Goal: Information Seeking & Learning: Learn about a topic

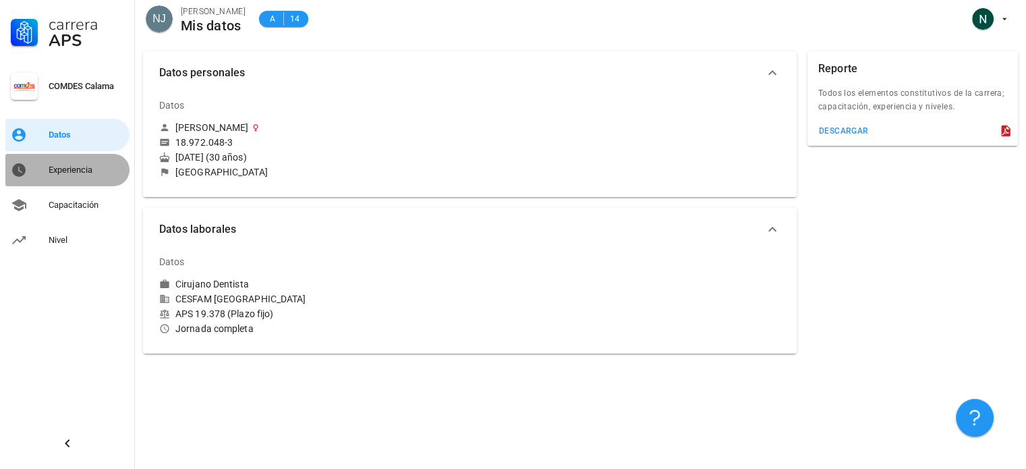
click at [81, 168] on div "Experiencia" at bounding box center [87, 170] width 76 height 11
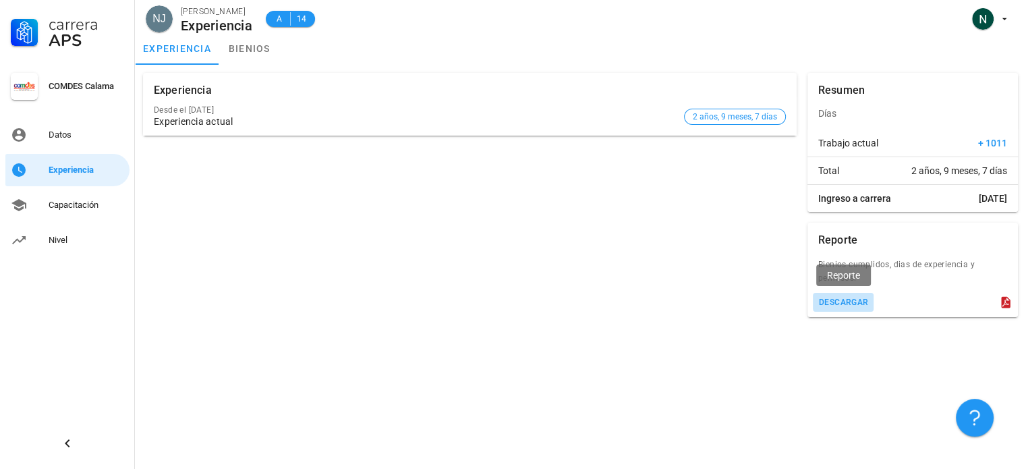
click at [842, 298] on div "descargar" at bounding box center [843, 301] width 51 height 9
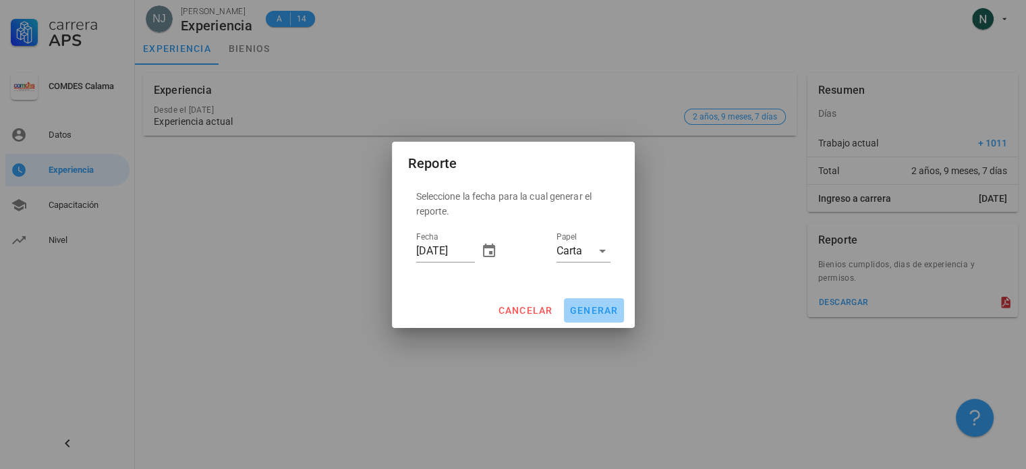
click at [590, 309] on span "generar" at bounding box center [593, 310] width 49 height 11
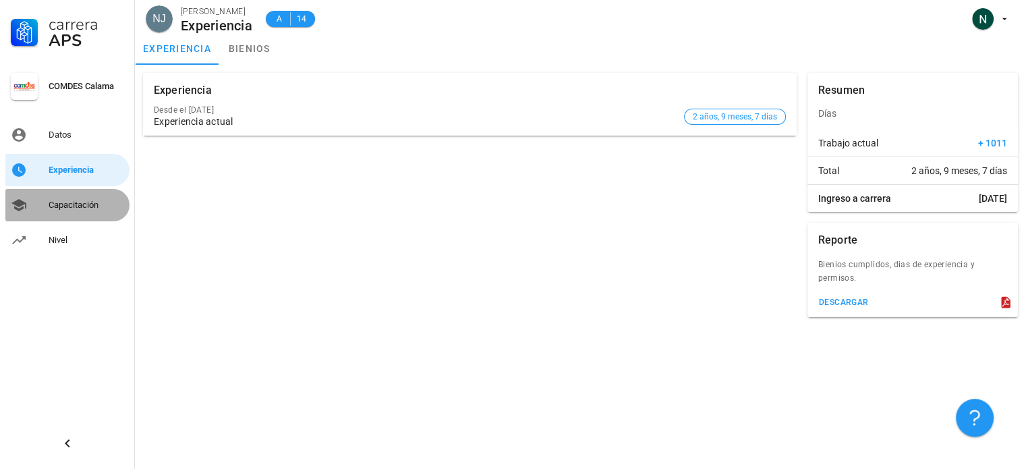
click at [82, 204] on div "Capacitación" at bounding box center [87, 205] width 76 height 11
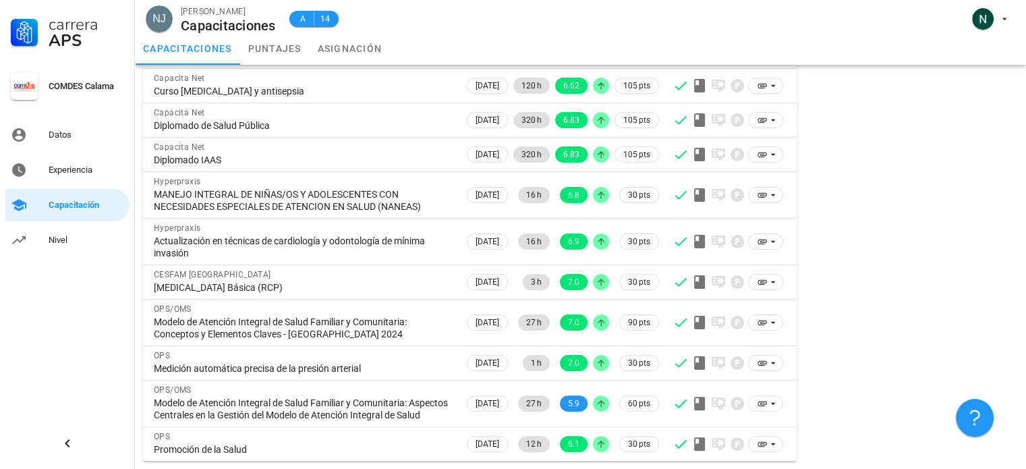
scroll to position [285, 0]
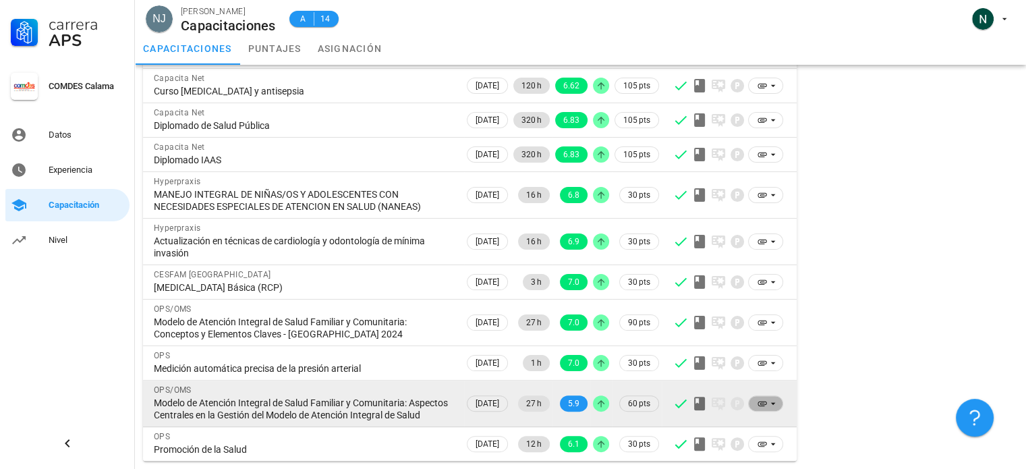
click at [770, 401] on icon at bounding box center [773, 403] width 11 height 11
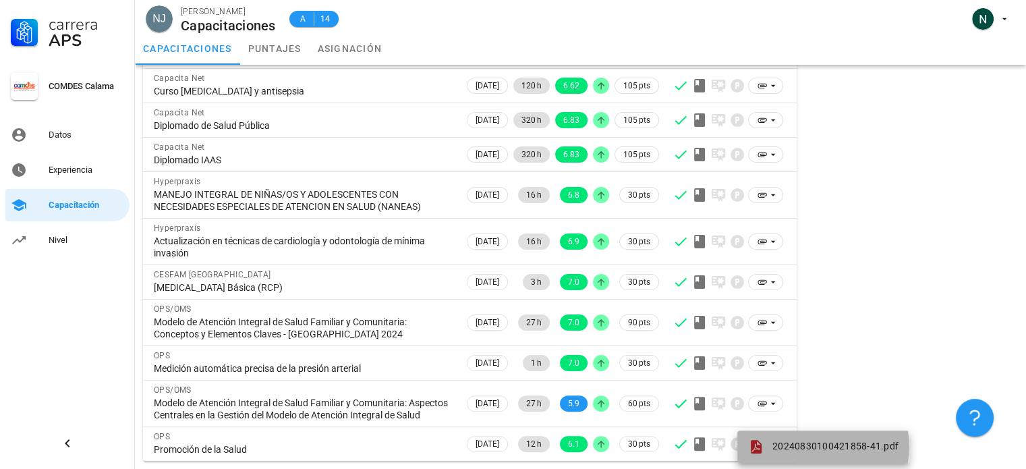
click at [793, 441] on span "20240830100421858-41.pdf" at bounding box center [835, 446] width 126 height 11
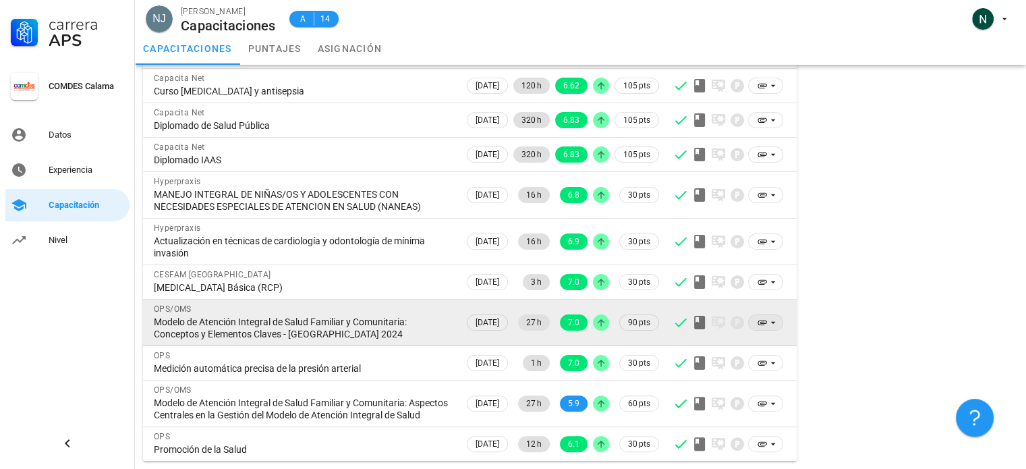
click at [761, 317] on icon at bounding box center [762, 322] width 11 height 11
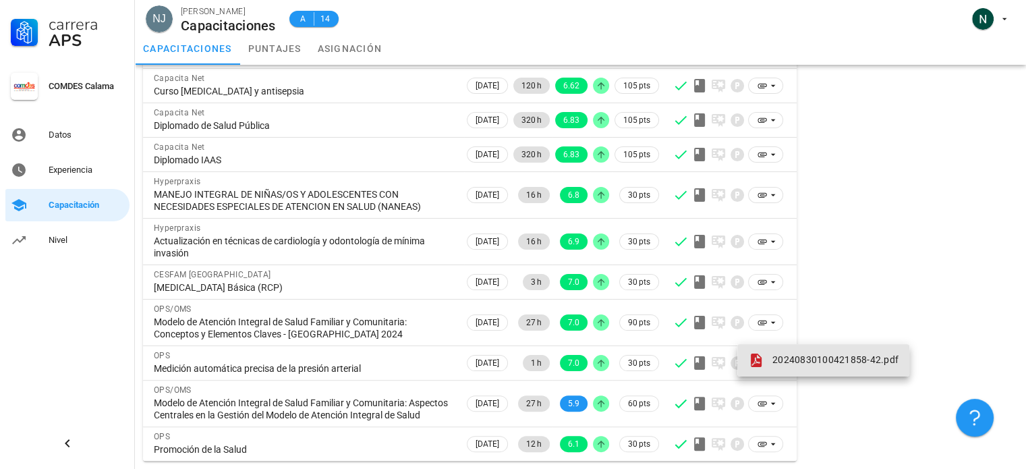
click at [803, 354] on span "20240830100421858-42.pdf" at bounding box center [835, 359] width 126 height 11
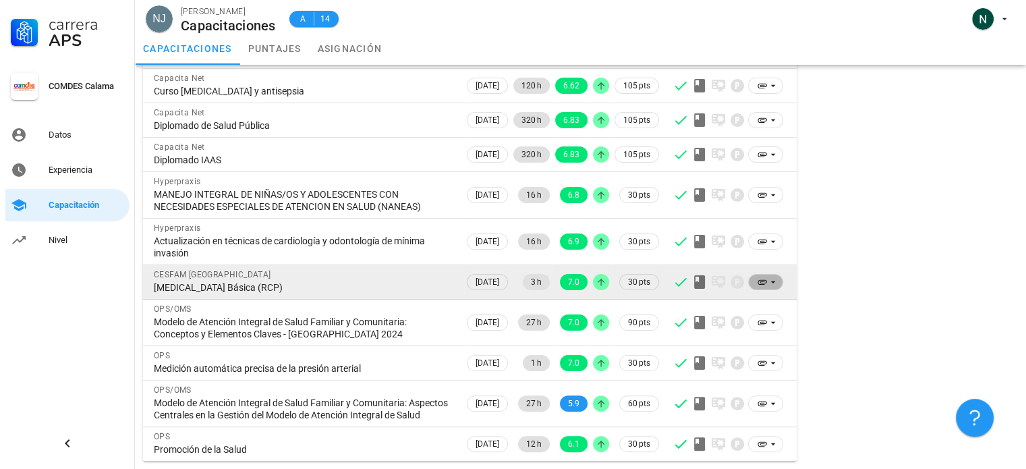
click at [769, 277] on icon at bounding box center [773, 282] width 11 height 11
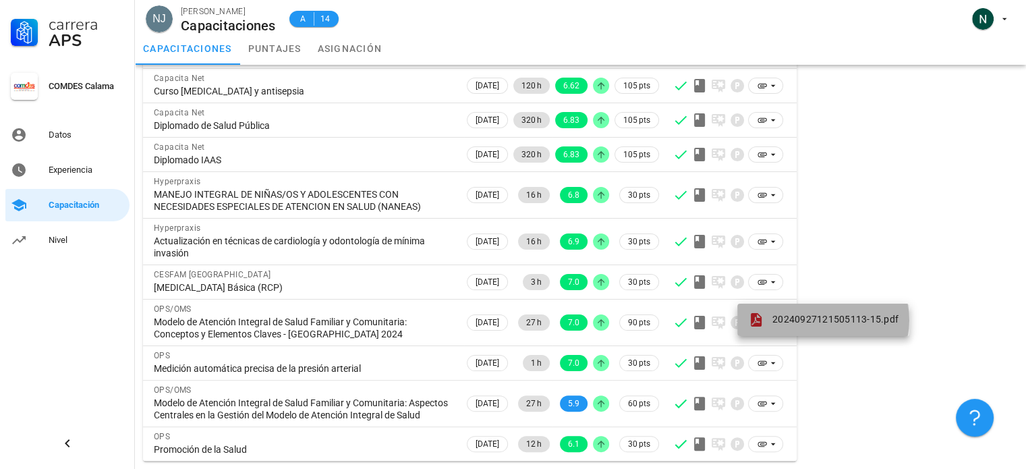
click at [781, 314] on span "20240927121505113-15.pdf" at bounding box center [835, 319] width 126 height 11
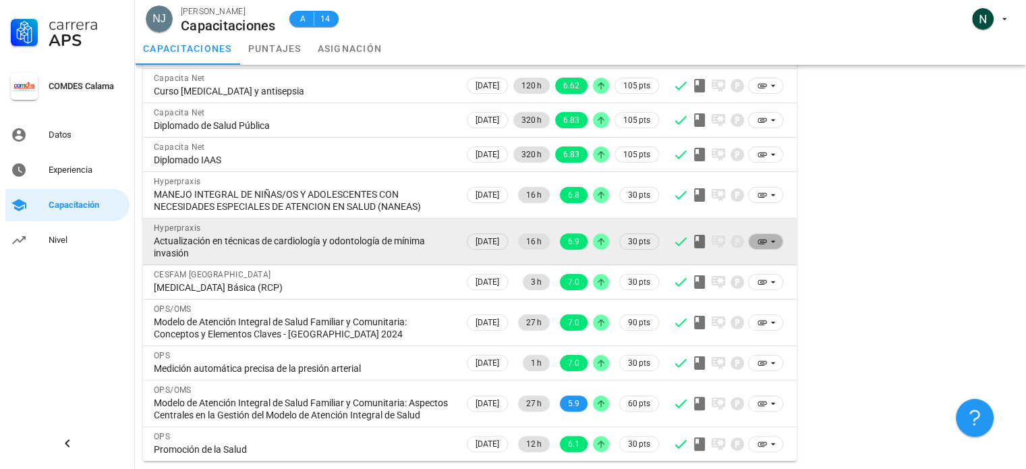
click at [766, 235] on span at bounding box center [766, 241] width 18 height 15
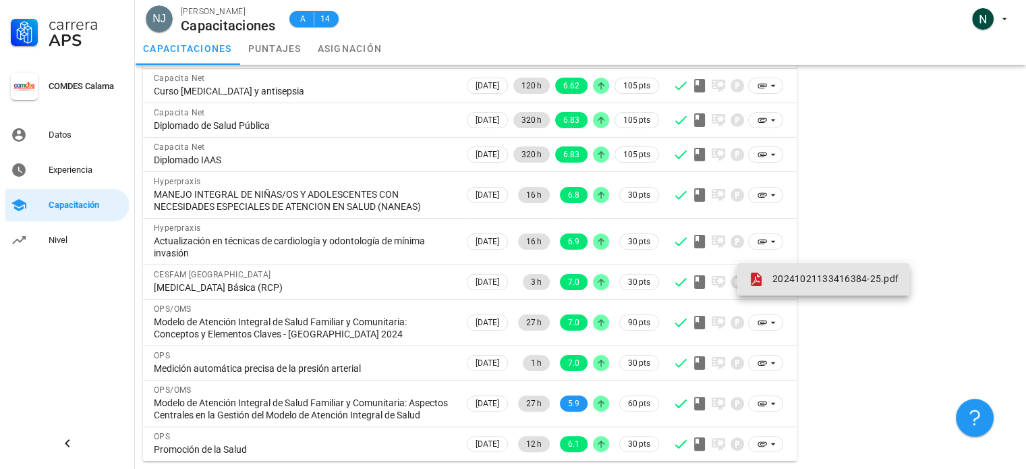
click at [774, 271] on div "20241021133416384-25.pdf" at bounding box center [823, 279] width 150 height 16
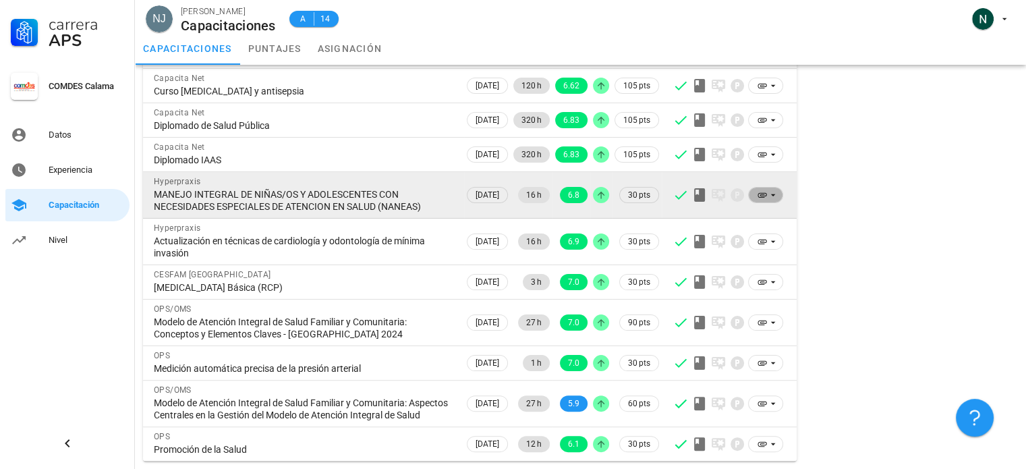
click at [766, 190] on icon at bounding box center [762, 195] width 11 height 11
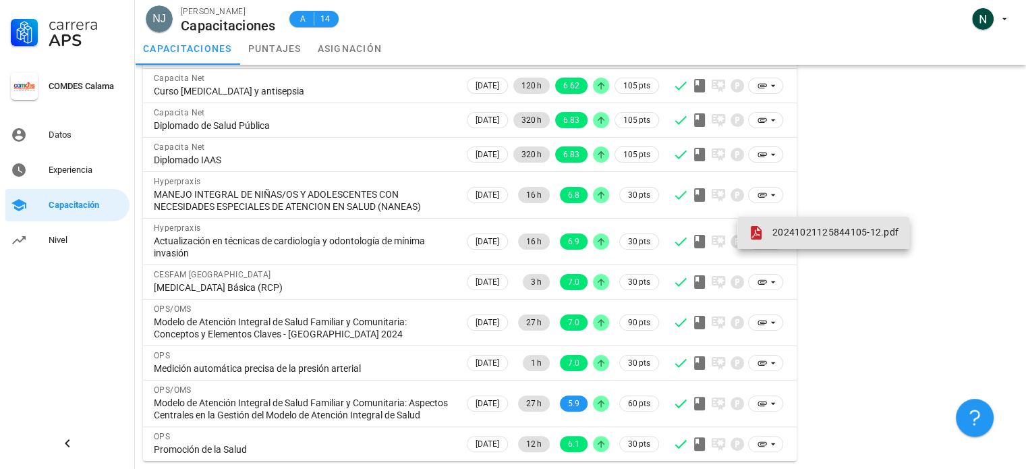
click at [785, 227] on span "20241021125844105-12.pdf" at bounding box center [835, 232] width 126 height 11
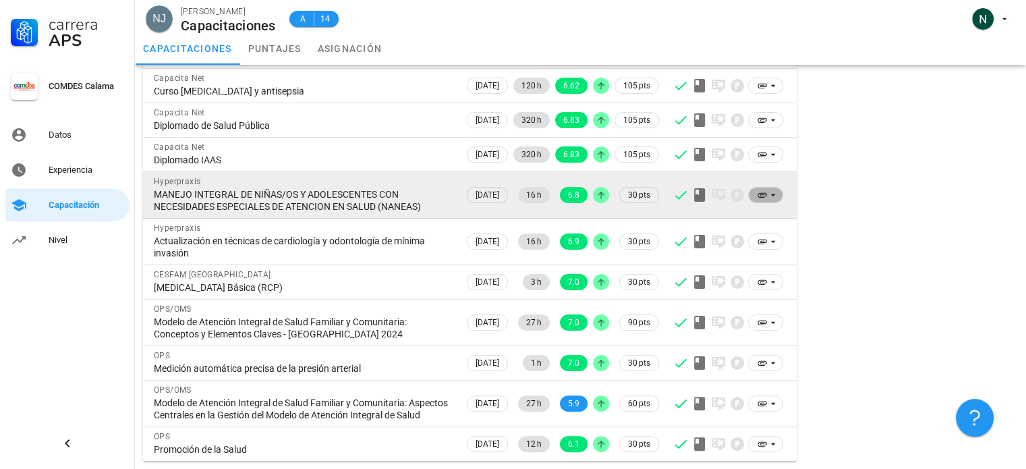
click at [769, 190] on icon at bounding box center [773, 195] width 11 height 11
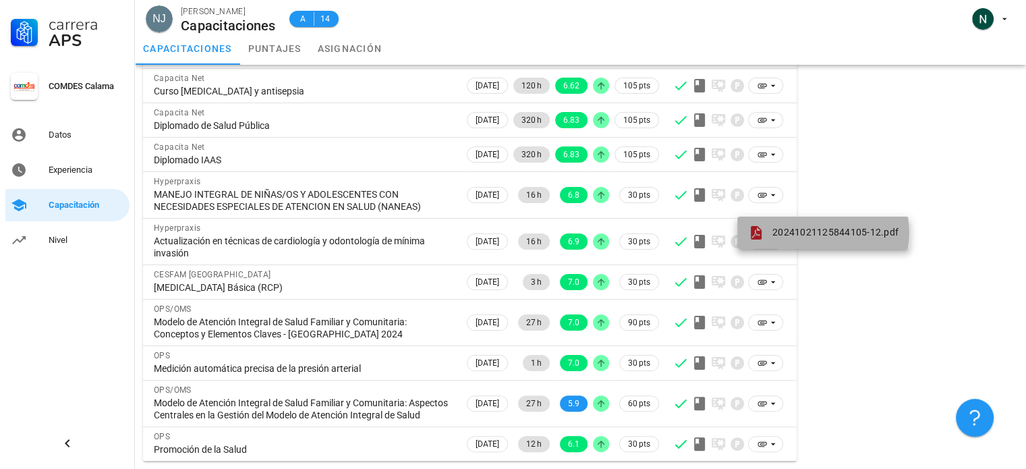
click at [772, 223] on link "20241021125844105-12.pdf" at bounding box center [823, 233] width 172 height 32
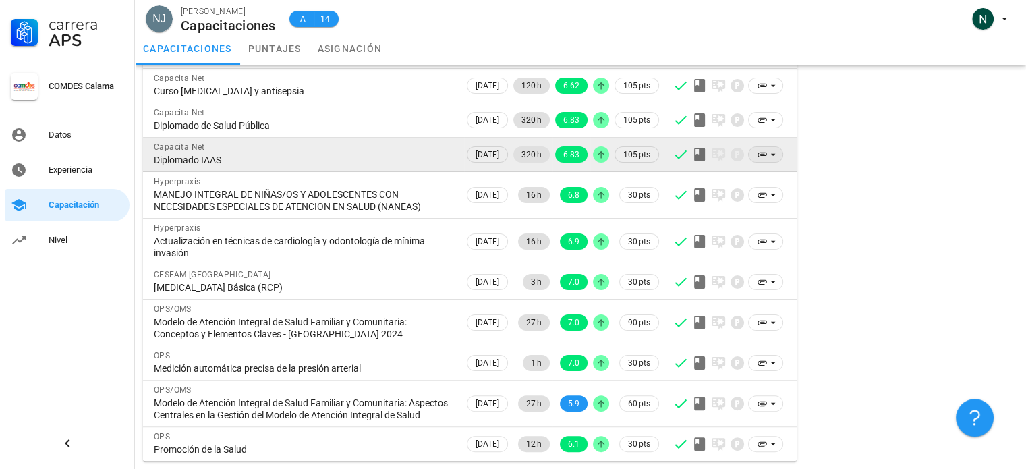
click at [768, 149] on icon at bounding box center [773, 154] width 11 height 11
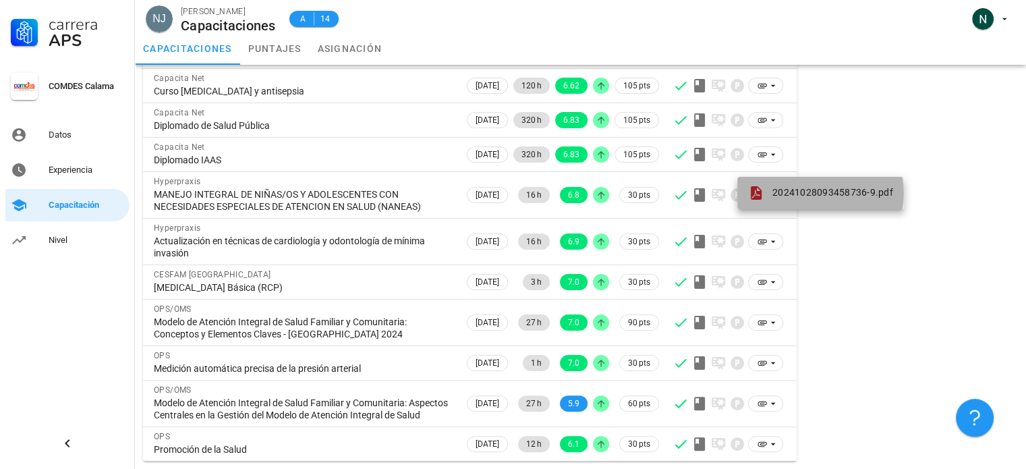
click at [777, 187] on span "20241028093458736-9.pdf" at bounding box center [832, 192] width 121 height 11
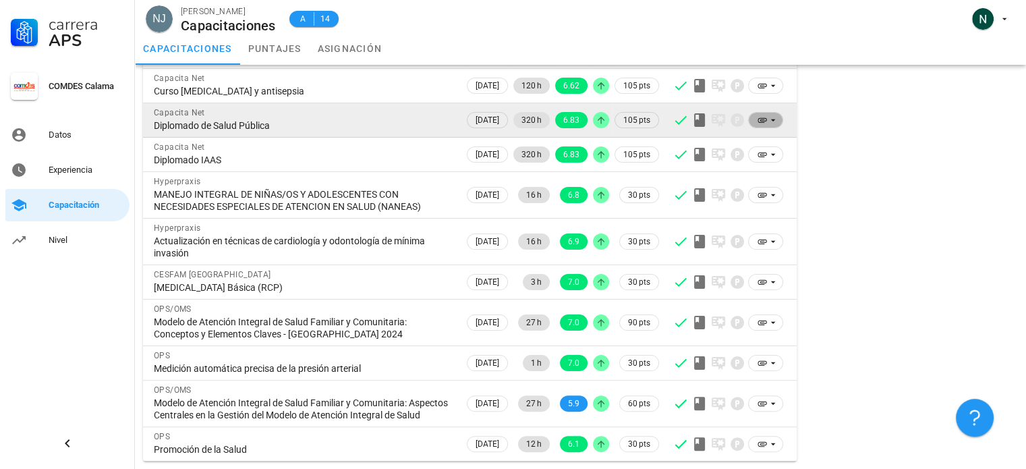
click at [764, 115] on span at bounding box center [766, 120] width 18 height 15
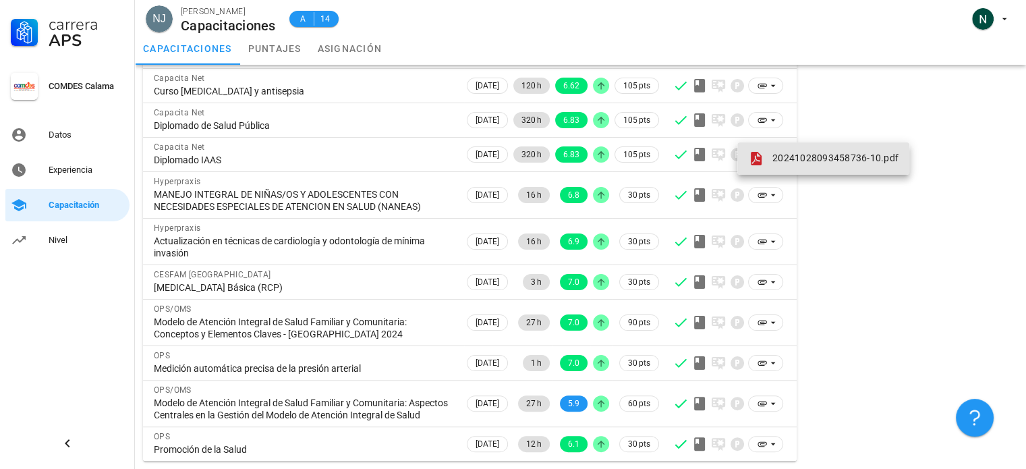
click at [773, 152] on span "20241028093458736-10.pdf" at bounding box center [835, 157] width 126 height 11
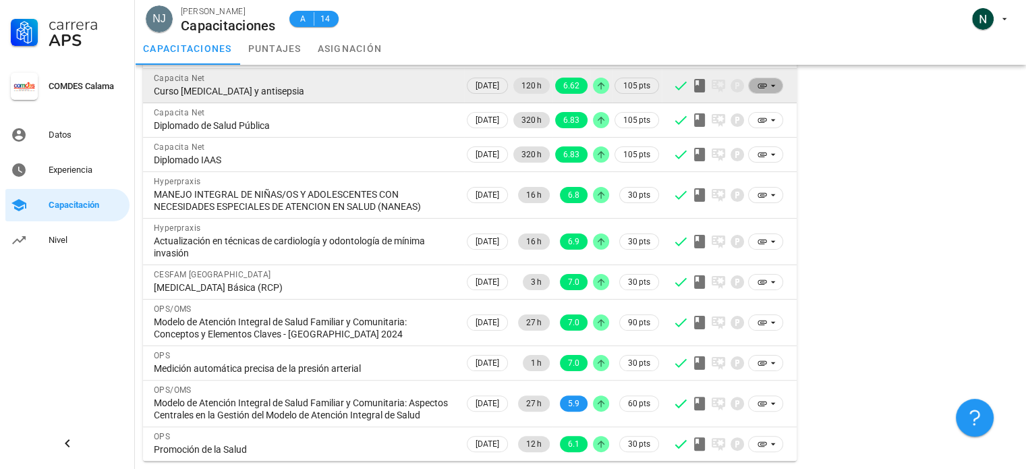
click at [766, 80] on icon at bounding box center [762, 85] width 11 height 11
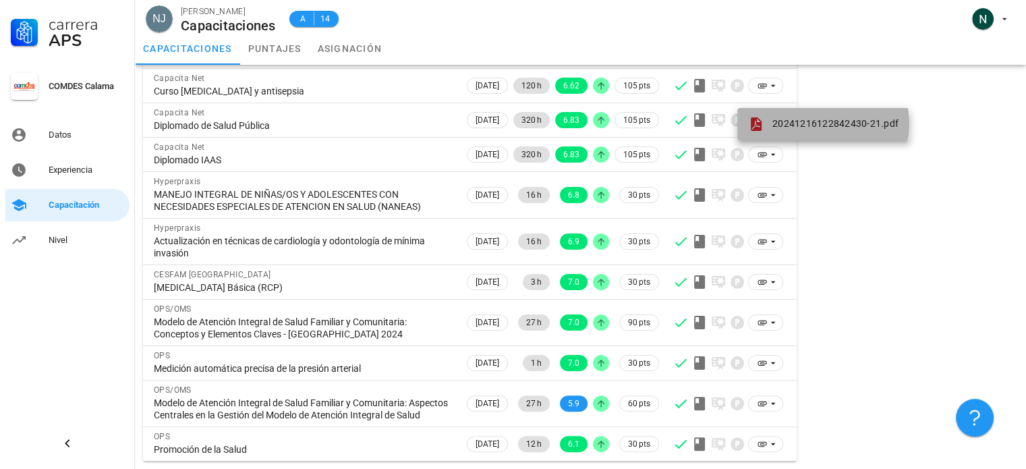
click at [800, 118] on span "20241216122842430-21.pdf" at bounding box center [835, 123] width 126 height 11
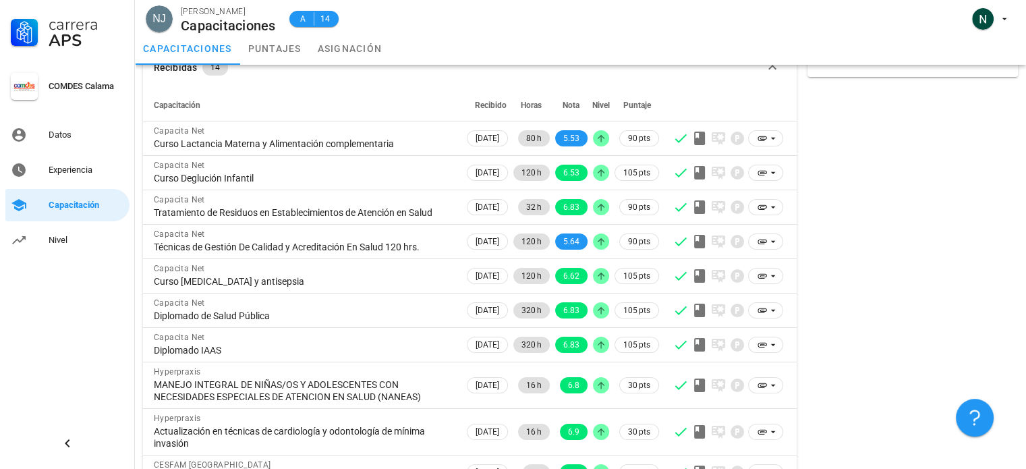
scroll to position [69, 0]
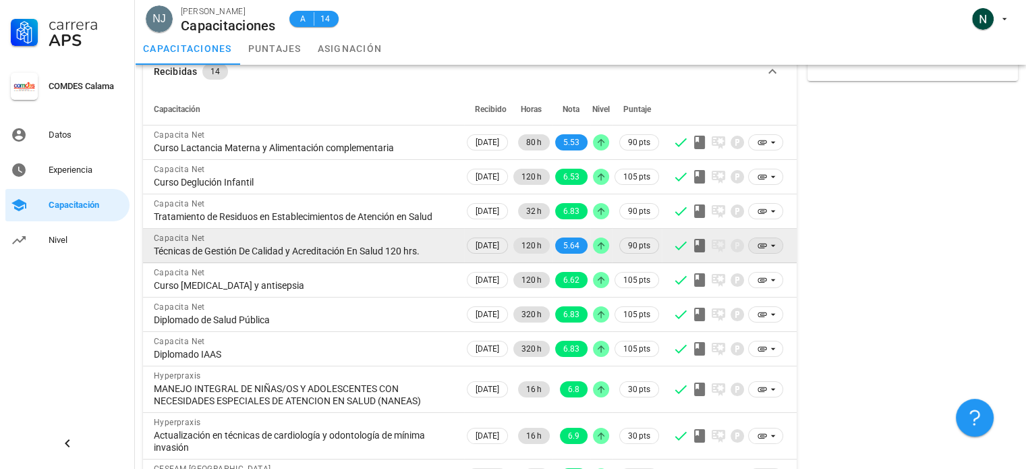
click at [766, 251] on icon at bounding box center [762, 245] width 11 height 11
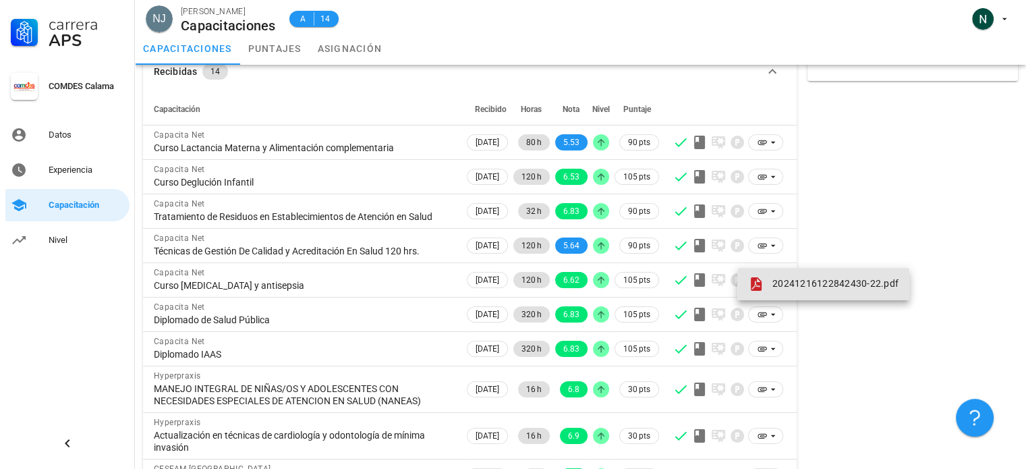
click at [783, 279] on span "20241216122842430-22.pdf" at bounding box center [835, 283] width 126 height 11
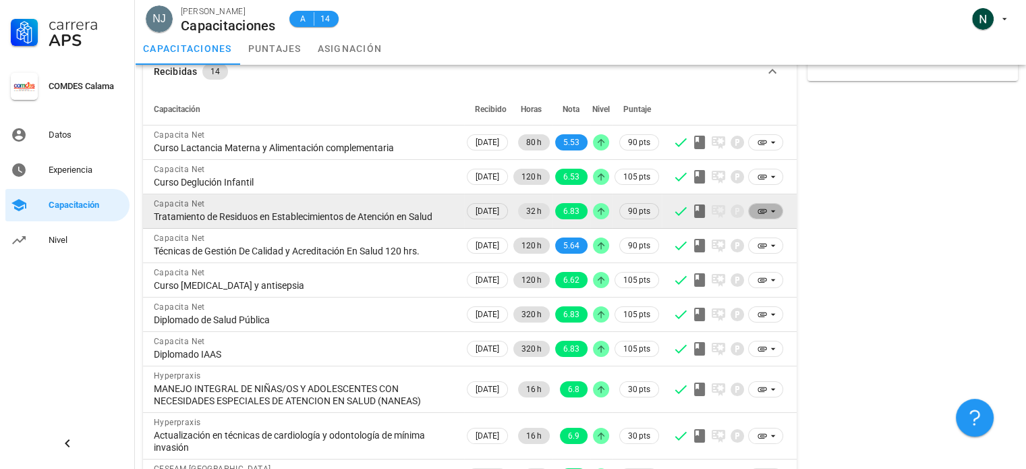
click at [766, 217] on icon at bounding box center [762, 211] width 11 height 11
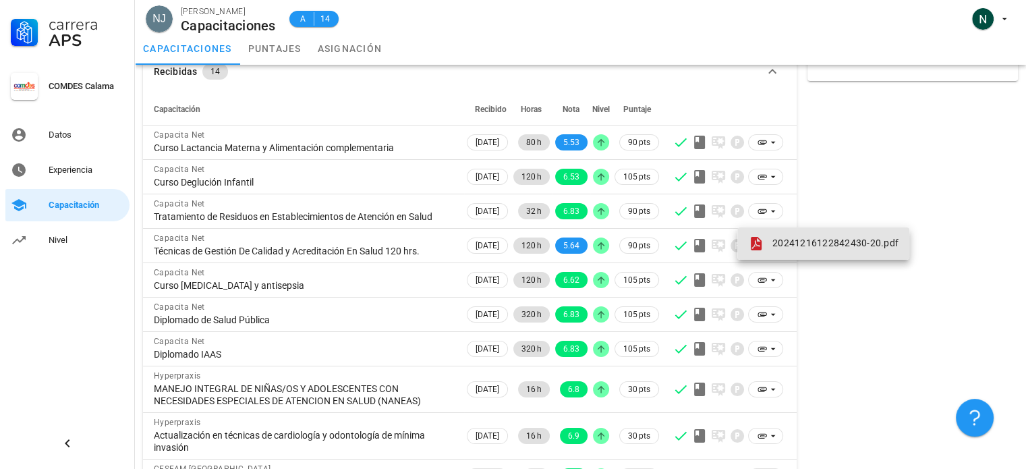
click at [783, 250] on div "20241216122842430-20.pdf" at bounding box center [823, 243] width 150 height 16
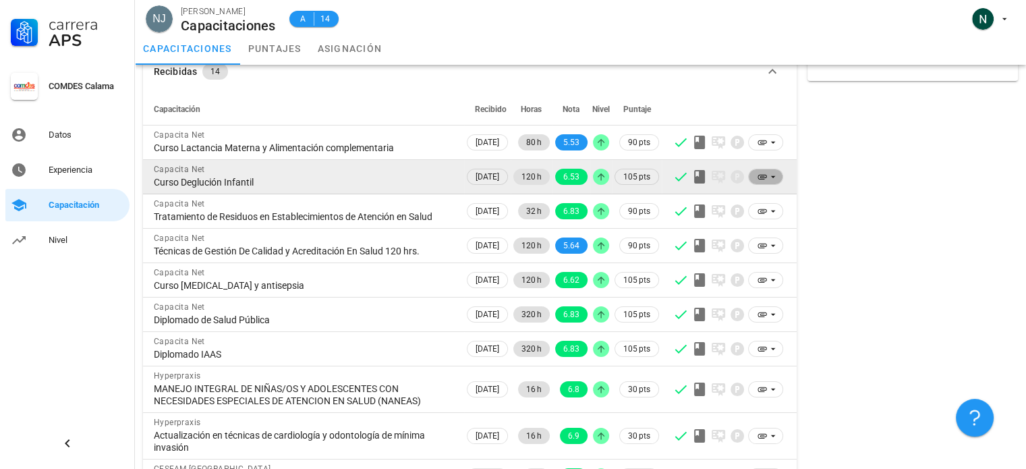
click at [765, 177] on icon at bounding box center [762, 176] width 11 height 11
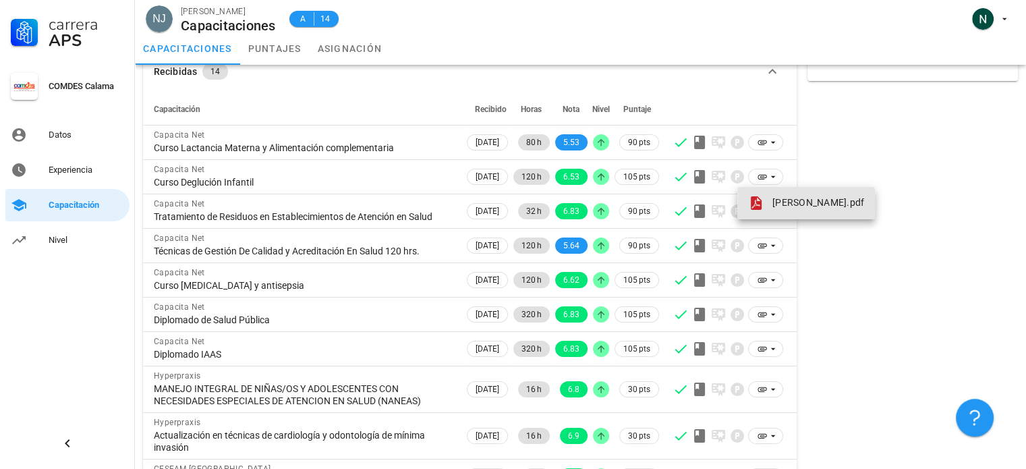
click at [799, 210] on div "[PERSON_NAME].pdf" at bounding box center [806, 203] width 116 height 16
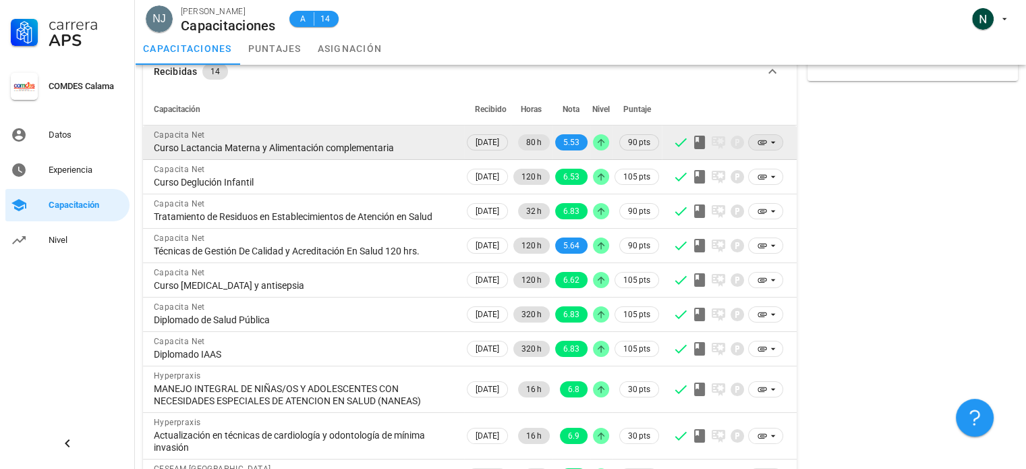
click at [765, 141] on icon at bounding box center [762, 142] width 11 height 11
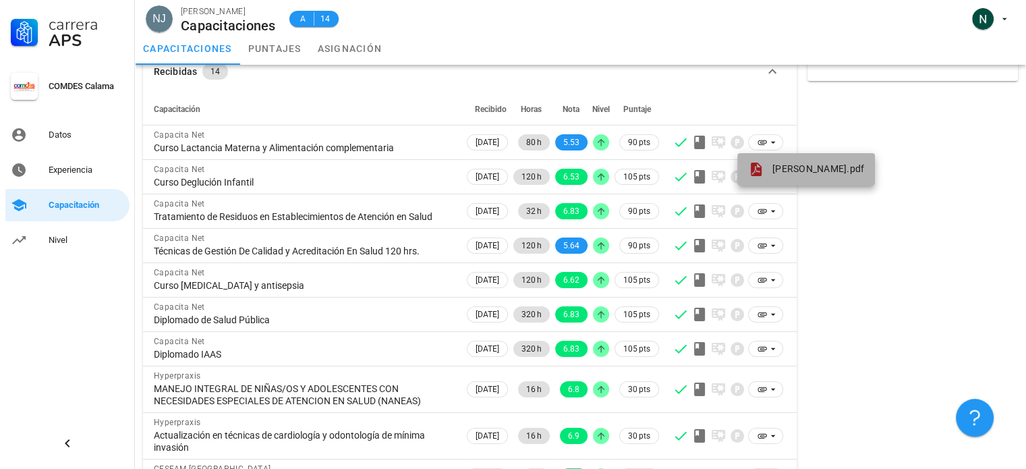
click at [797, 179] on link "[PERSON_NAME].pdf" at bounding box center [806, 169] width 138 height 32
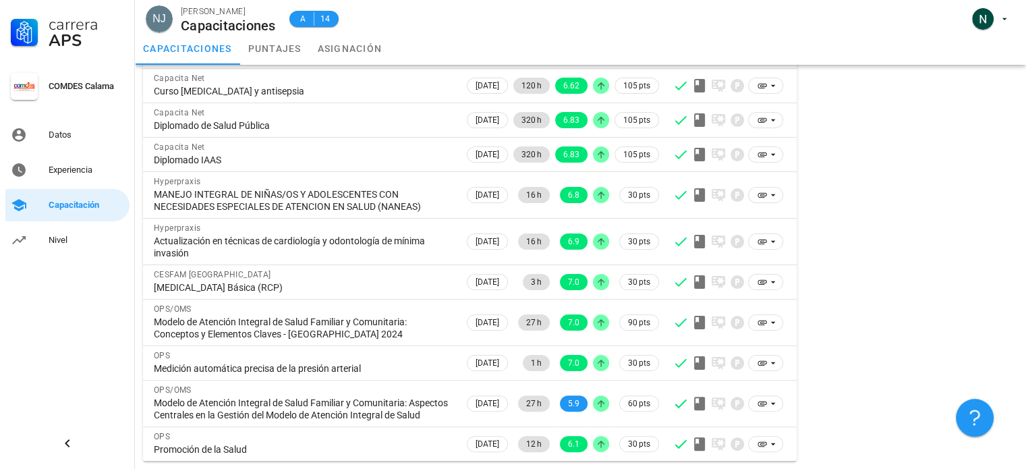
scroll to position [285, 0]
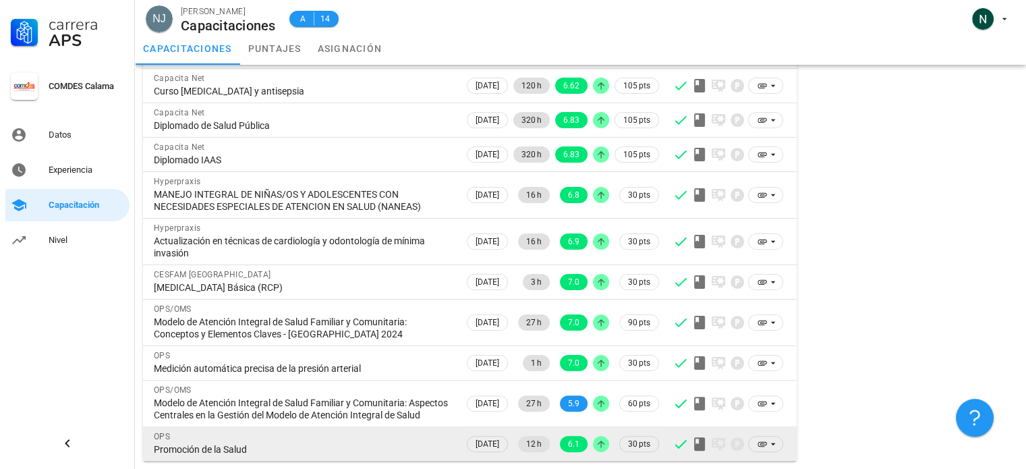
drag, startPoint x: 253, startPoint y: 445, endPoint x: 230, endPoint y: 445, distance: 22.9
click at [230, 445] on div "Promoción de la Salud" at bounding box center [304, 449] width 300 height 12
click at [281, 442] on div "OPS" at bounding box center [304, 436] width 300 height 13
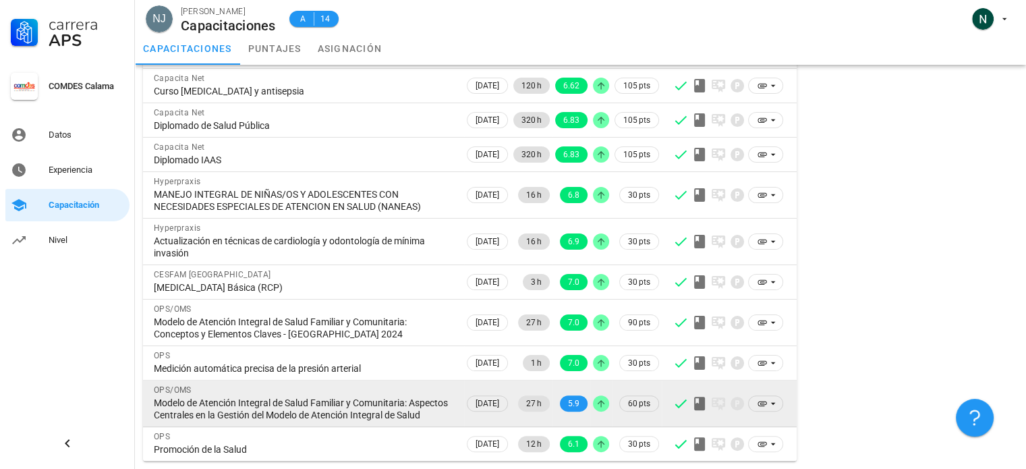
drag, startPoint x: 194, startPoint y: 413, endPoint x: 151, endPoint y: 391, distance: 48.3
click at [151, 391] on td "OPS/OMS Modelo de Atención Integral de Salud Familiar y Comunitaria: Aspectos C…" at bounding box center [303, 403] width 321 height 47
copy div "Modelo de Atención Integral de Salud Familiar y Comunitaria: Aspectos Centrales…"
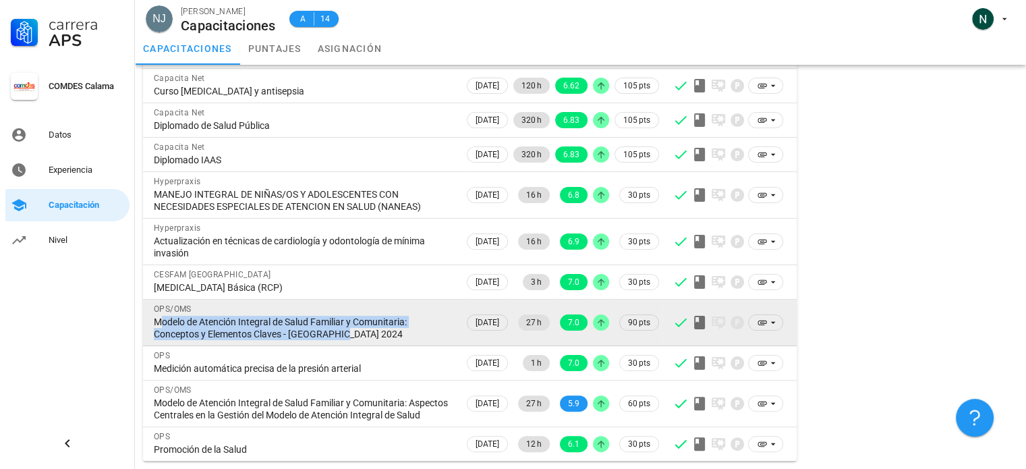
drag, startPoint x: 335, startPoint y: 323, endPoint x: 152, endPoint y: 312, distance: 182.5
click at [152, 312] on td "OPS/OMS Modelo de Atención Integral de Salud Familiar y Comunitaria: Conceptos …" at bounding box center [303, 323] width 321 height 47
copy div "Modelo de Atención Integral de Salud Familiar y Comunitaria: Conceptos y Elemen…"
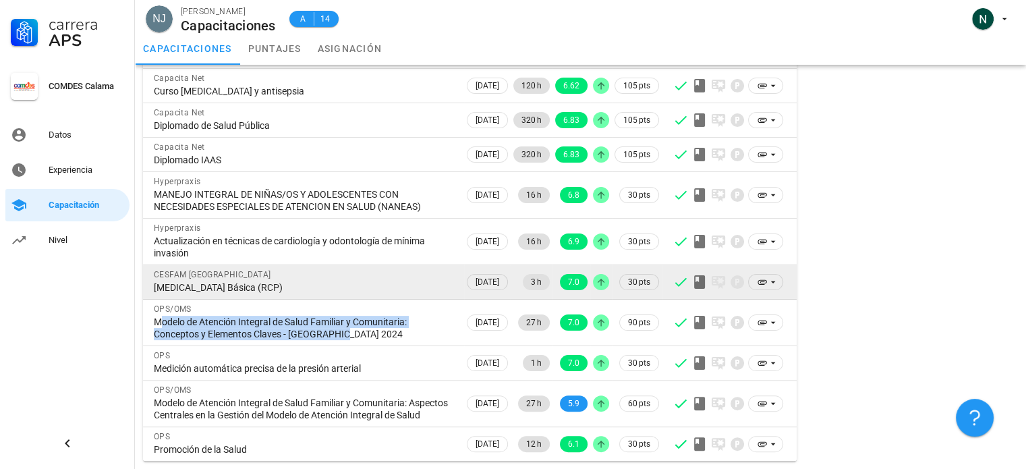
drag, startPoint x: 335, startPoint y: 274, endPoint x: 151, endPoint y: 277, distance: 184.2
click at [151, 277] on td "CESFAM ALEMANIA [MEDICAL_DATA] Básica (RCP)" at bounding box center [303, 282] width 321 height 34
copy div "[MEDICAL_DATA] Básica (RCP)"
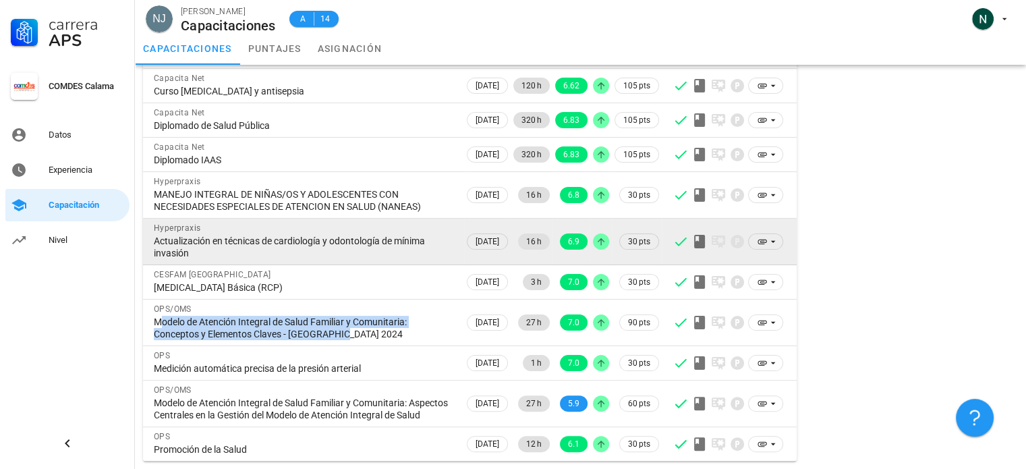
drag, startPoint x: 195, startPoint y: 242, endPoint x: 153, endPoint y: 229, distance: 43.9
click at [153, 229] on td "Hyperpraxis Actualización en técnicas de cardiología y odontología de mínima in…" at bounding box center [303, 242] width 321 height 47
copy div "Actualización en técnicas de cardiología y odontología de mínima invasión"
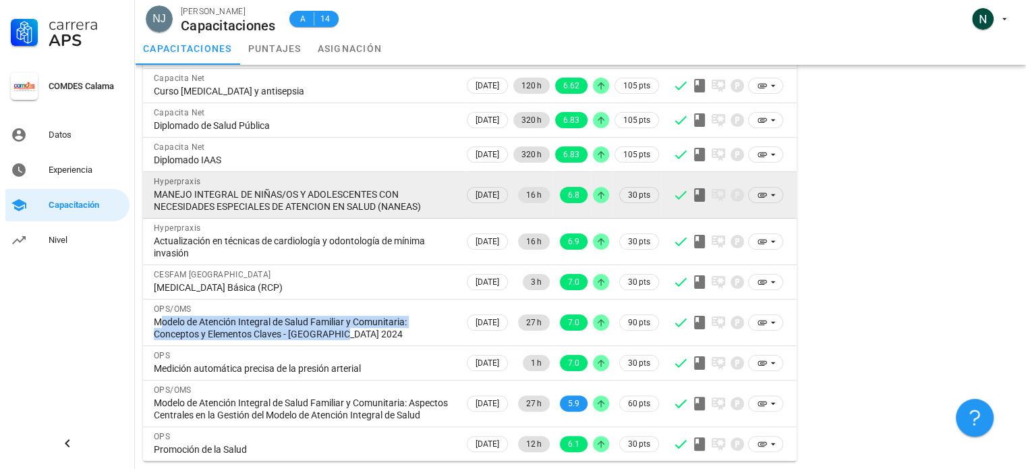
drag, startPoint x: 427, startPoint y: 196, endPoint x: 151, endPoint y: 185, distance: 276.1
click at [151, 185] on td "Hyperpraxis MANEJO INTEGRAL DE NIÑAS/OS Y ADOLESCENTES CON NECESIDADES ESPECIAL…" at bounding box center [303, 195] width 321 height 47
copy div "MANEJO INTEGRAL DE NIÑAS/OS Y ADOLESCENTES CON NECESIDADES ESPECIALES DE ATENCI…"
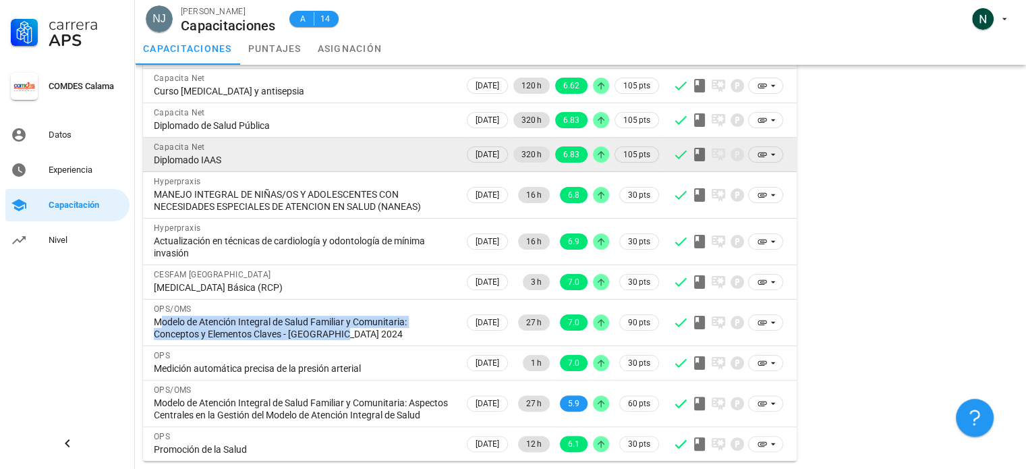
drag, startPoint x: 225, startPoint y: 146, endPoint x: 150, endPoint y: 151, distance: 75.1
click at [150, 151] on td "Capacita Net Diplomado IAAS" at bounding box center [303, 155] width 321 height 34
copy div "Diplomado IAAS"
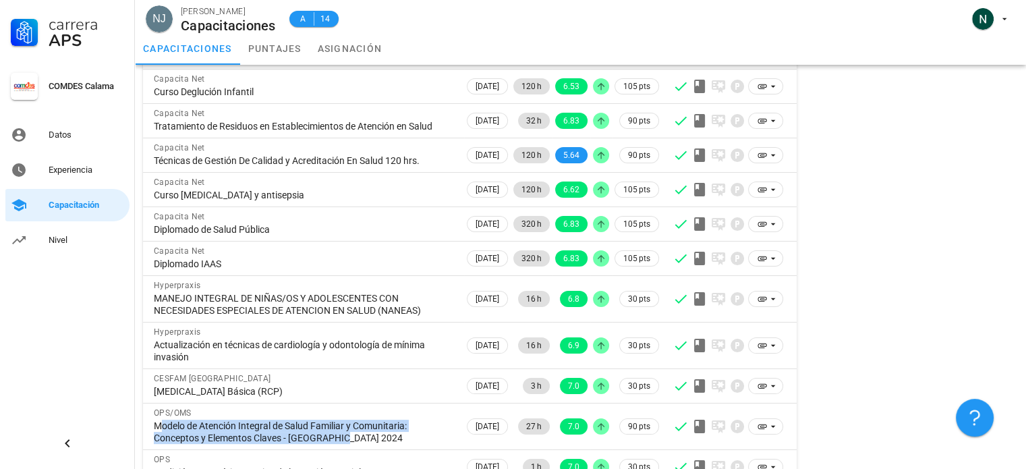
scroll to position [151, 0]
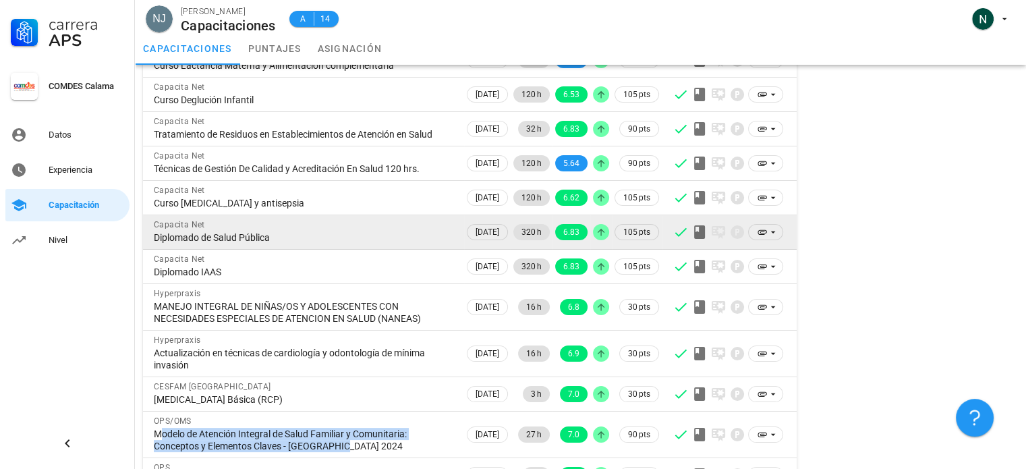
drag, startPoint x: 278, startPoint y: 252, endPoint x: 146, endPoint y: 250, distance: 131.6
click at [146, 250] on td "Capacita Net Diplomado de Salud Pública" at bounding box center [303, 232] width 321 height 34
copy div "Diplomado de Salud Pública"
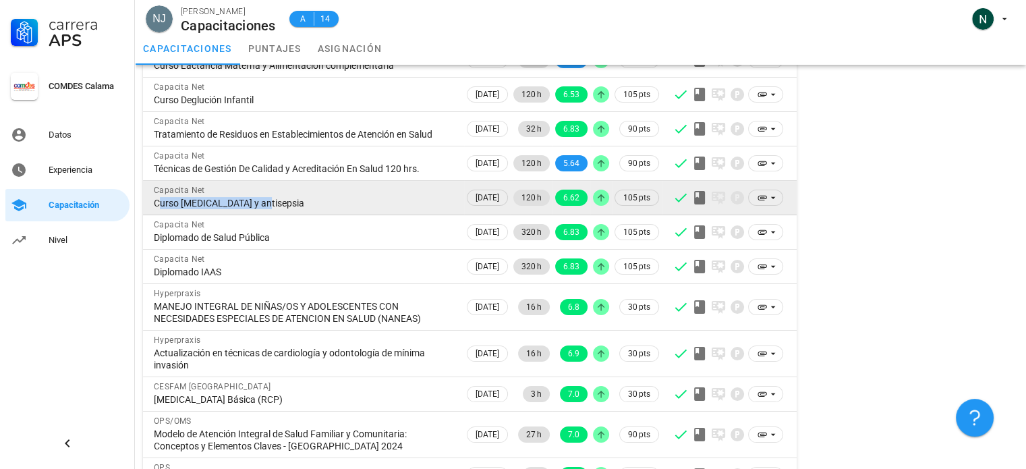
drag, startPoint x: 259, startPoint y: 217, endPoint x: 148, endPoint y: 215, distance: 110.7
click at [148, 215] on td "Capacita Net Curso [MEDICAL_DATA] y antisepsia" at bounding box center [303, 198] width 321 height 34
drag, startPoint x: 277, startPoint y: 215, endPoint x: 150, endPoint y: 218, distance: 126.9
click at [150, 215] on td "Capacita Net Curso [MEDICAL_DATA] y antisepsia" at bounding box center [303, 198] width 321 height 34
copy div "Curso [MEDICAL_DATA] y antisepsia"
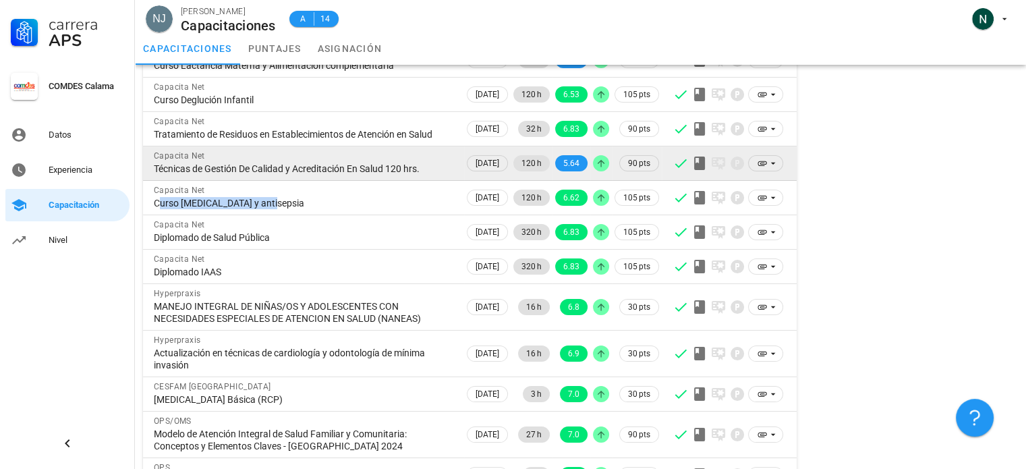
drag, startPoint x: 424, startPoint y: 181, endPoint x: 154, endPoint y: 181, distance: 269.8
click at [154, 175] on div "Técnicas de Gestión De Calidad y Acreditación En Salud 120 hrs." at bounding box center [304, 169] width 300 height 12
copy div "Técnicas de Gestión De Calidad y Acreditación En Salud 120 hrs."
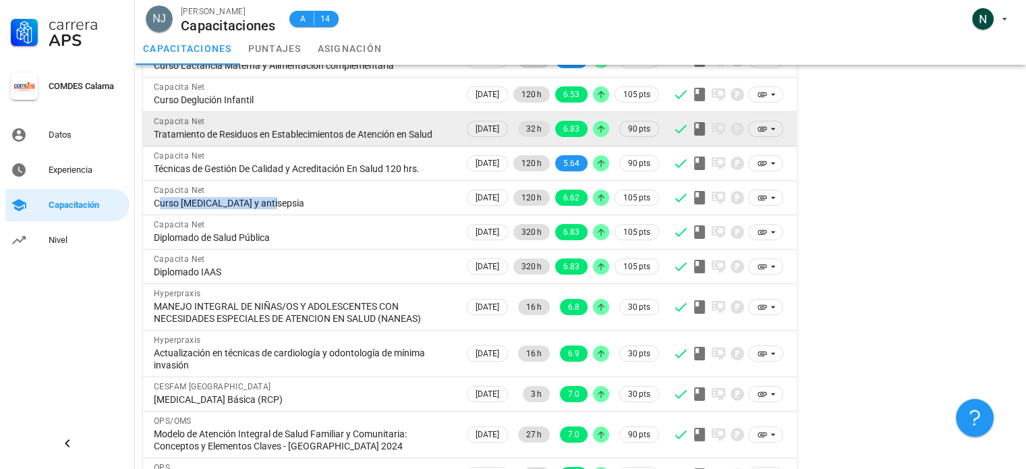
drag, startPoint x: 181, startPoint y: 144, endPoint x: 151, endPoint y: 132, distance: 33.0
click at [151, 132] on td "Capacita Net Tratamiento de Residuos en Establecimientos de Atención en Salud" at bounding box center [303, 129] width 321 height 34
copy div "Tratamiento de Residuos en Establecimientos de Atención en Salud"
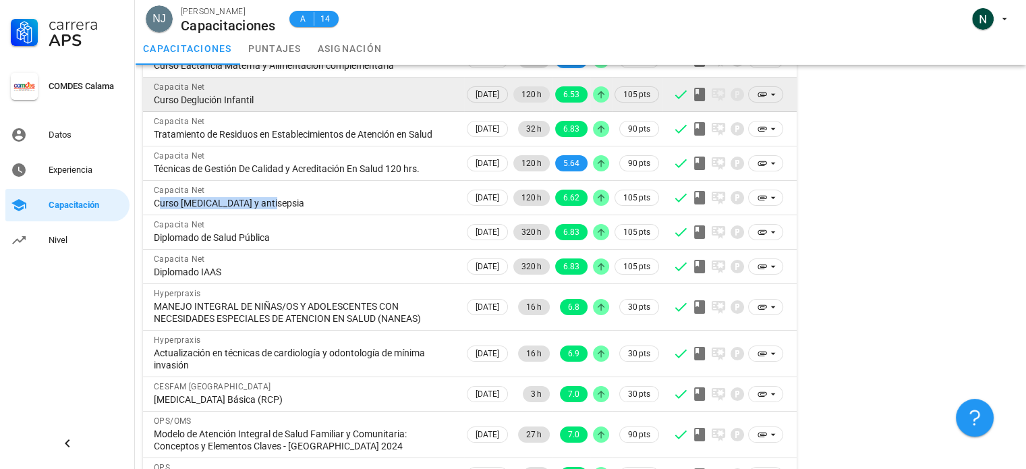
drag, startPoint x: 259, startPoint y: 94, endPoint x: 156, endPoint y: 96, distance: 103.2
click at [156, 96] on div "Curso Deglución Infantil" at bounding box center [304, 100] width 300 height 12
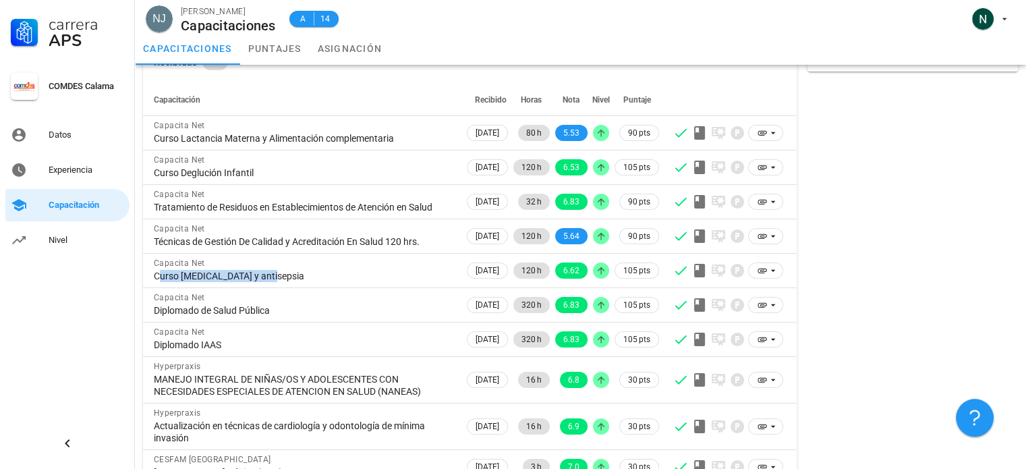
scroll to position [65, 0]
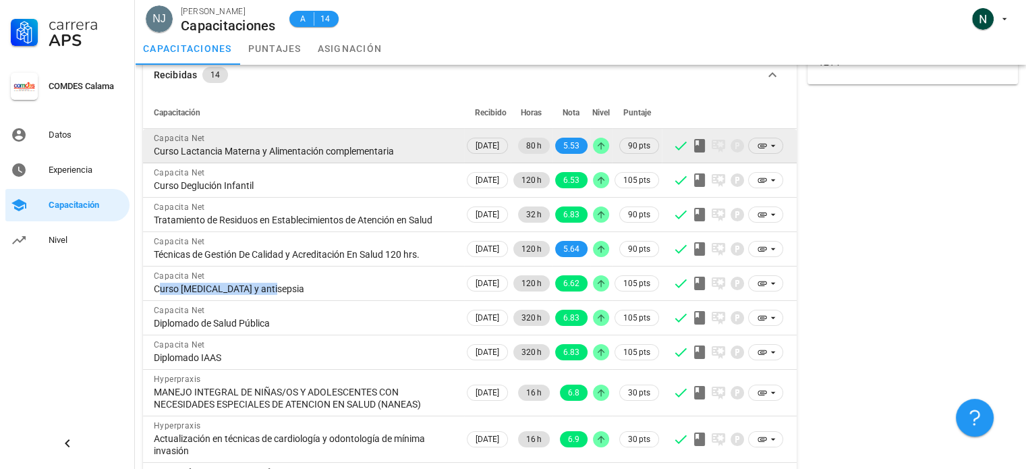
drag, startPoint x: 395, startPoint y: 149, endPoint x: 152, endPoint y: 151, distance: 243.5
click at [152, 151] on td "Capacita Net Curso Lactancia Materna y Alimentación complementaria" at bounding box center [303, 146] width 321 height 34
